Goal: Transaction & Acquisition: Purchase product/service

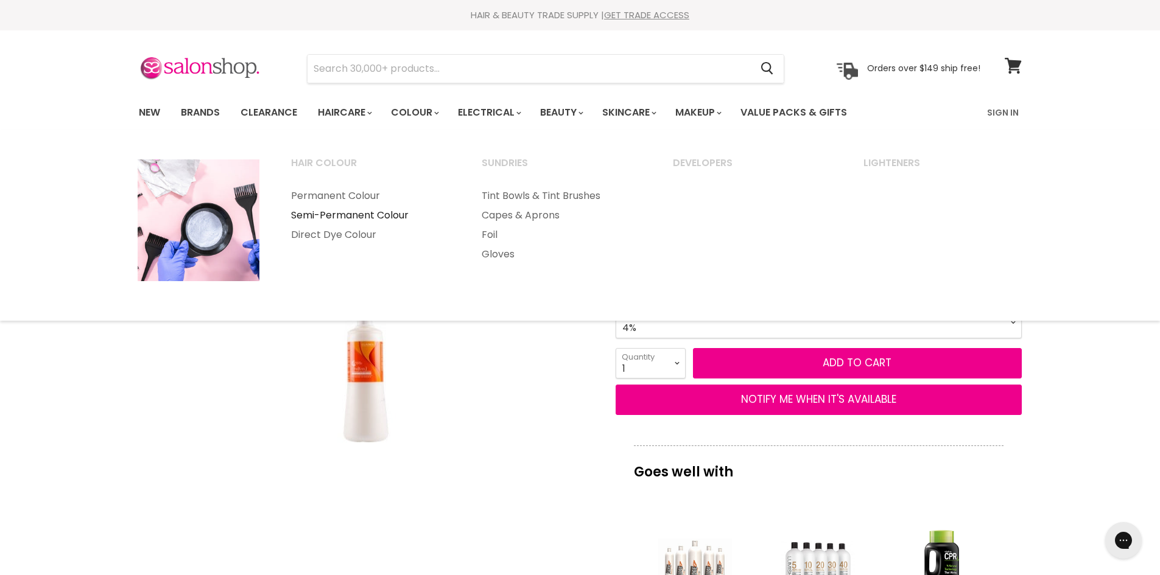
click at [338, 220] on link "Semi-Permanent Colour" at bounding box center [370, 215] width 189 height 19
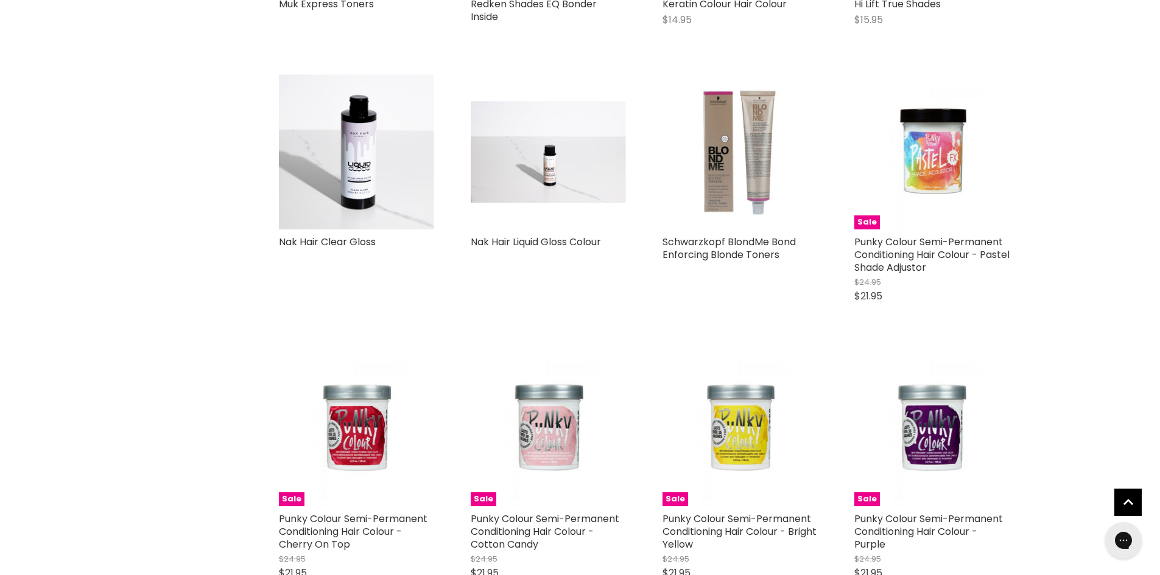
scroll to position [1522, 0]
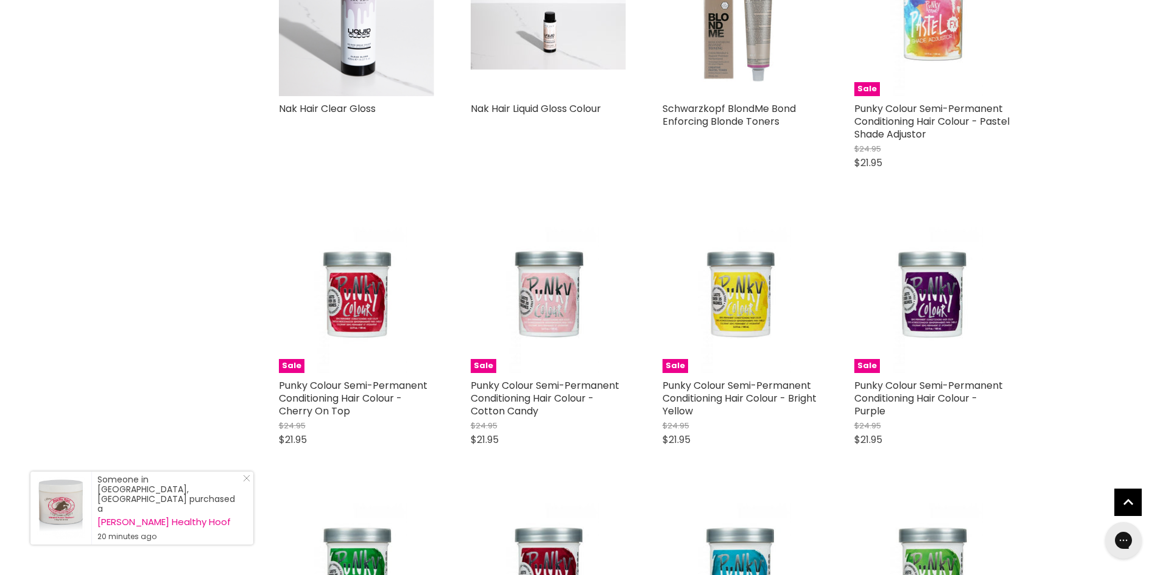
scroll to position [1461, 0]
